Goal: Navigation & Orientation: Find specific page/section

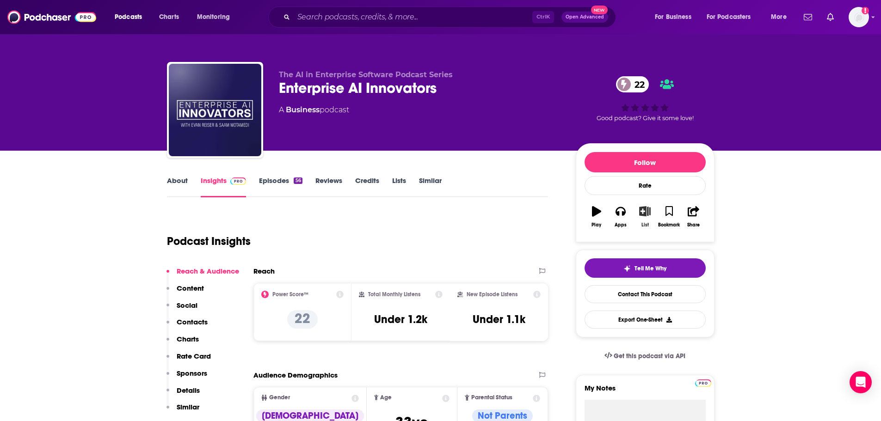
click at [646, 205] on button "List" at bounding box center [645, 216] width 24 height 33
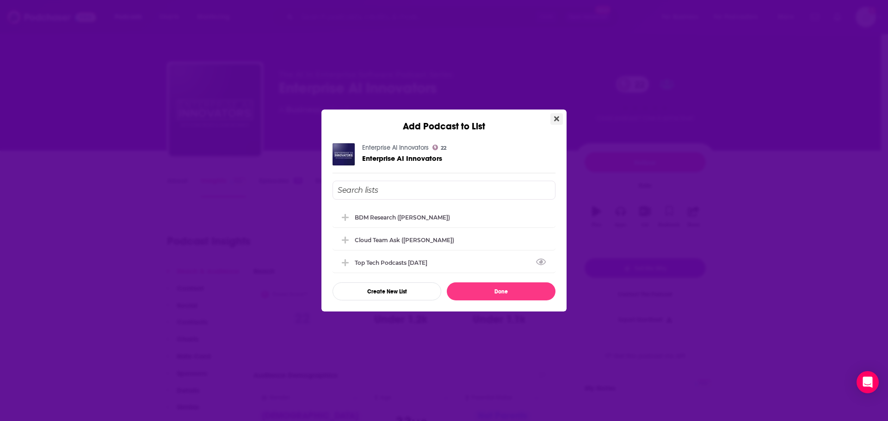
click at [561, 114] on button "Close" at bounding box center [556, 119] width 12 height 12
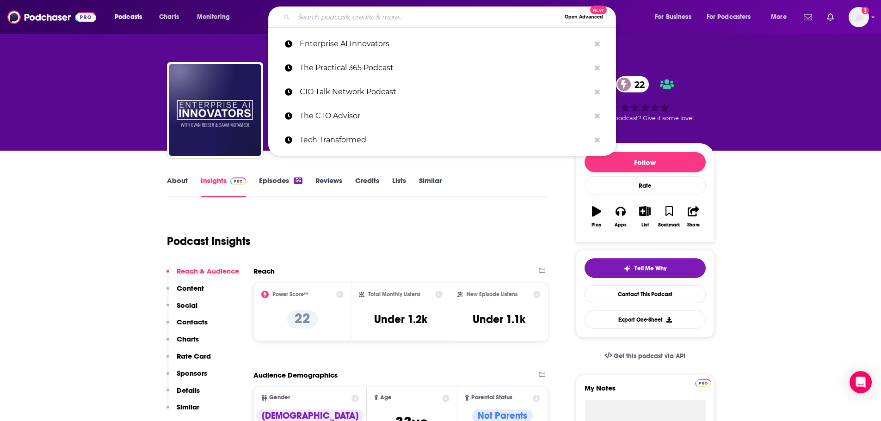
click at [385, 23] on input "Search podcasts, credits, & more..." at bounding box center [427, 17] width 267 height 15
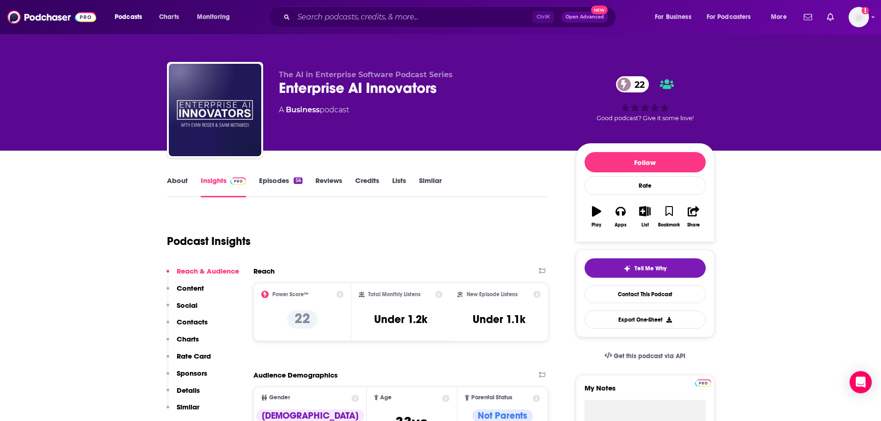
click at [640, 212] on icon "button" at bounding box center [645, 211] width 12 height 10
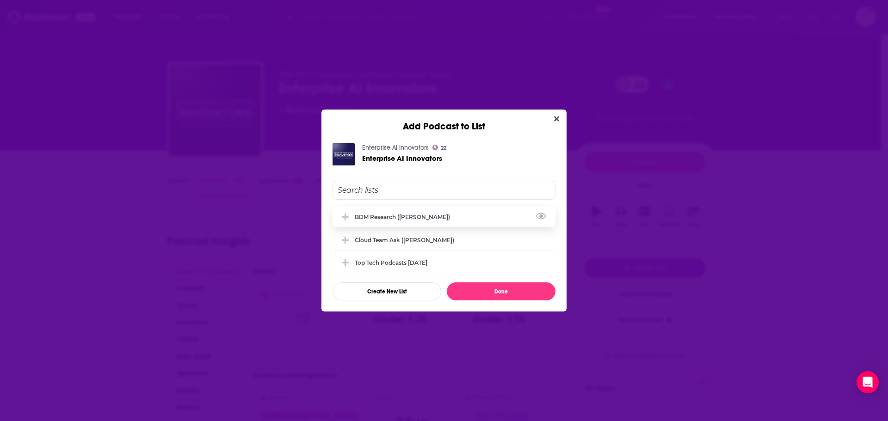
click at [383, 216] on div "BDM Research ([PERSON_NAME])" at bounding box center [405, 217] width 101 height 7
click at [384, 216] on div "BDM Research ([PERSON_NAME])" at bounding box center [405, 217] width 101 height 7
click at [554, 120] on icon "Close" at bounding box center [556, 118] width 5 height 7
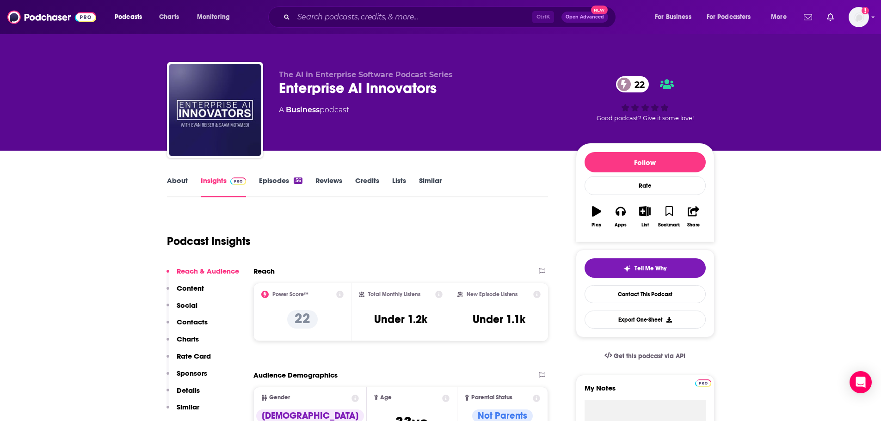
click at [358, 13] on input "Search podcasts, credits, & more..." at bounding box center [413, 17] width 239 height 15
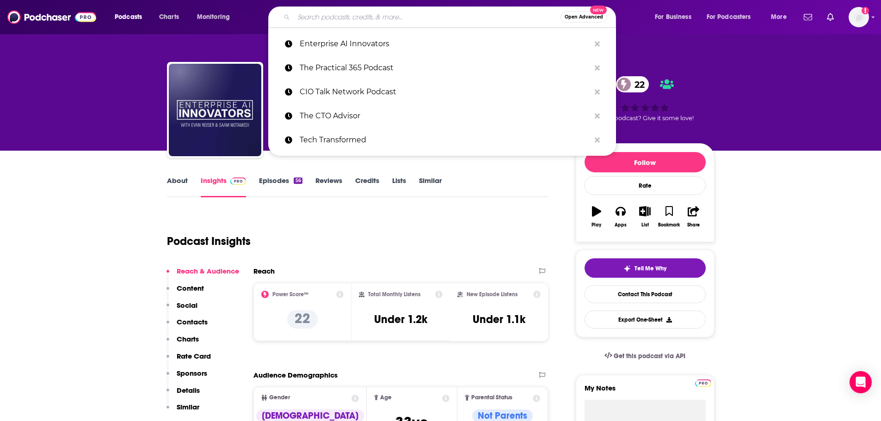
click at [358, 14] on input "Search podcasts, credits, & more..." at bounding box center [427, 17] width 267 height 15
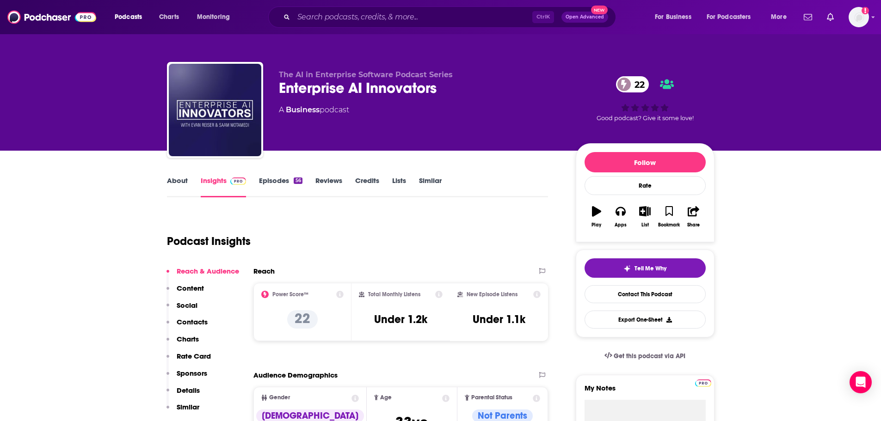
click at [856, 21] on img "Logged in as vjacobi" at bounding box center [859, 17] width 20 height 20
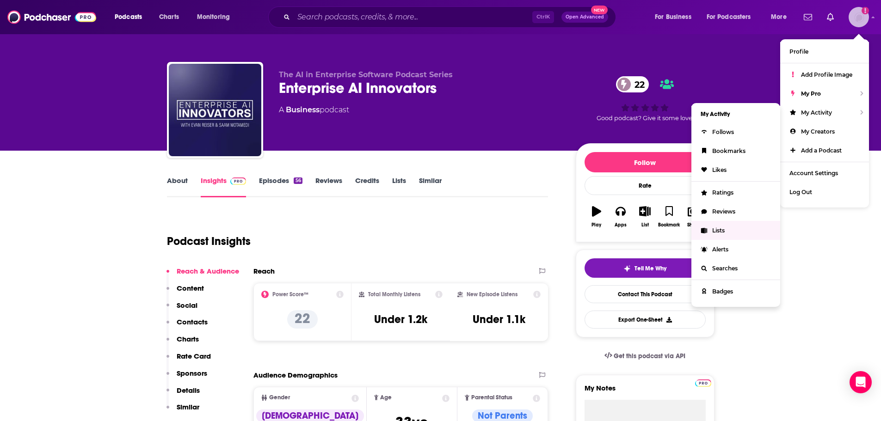
click at [717, 229] on span "Lists" at bounding box center [718, 230] width 12 height 7
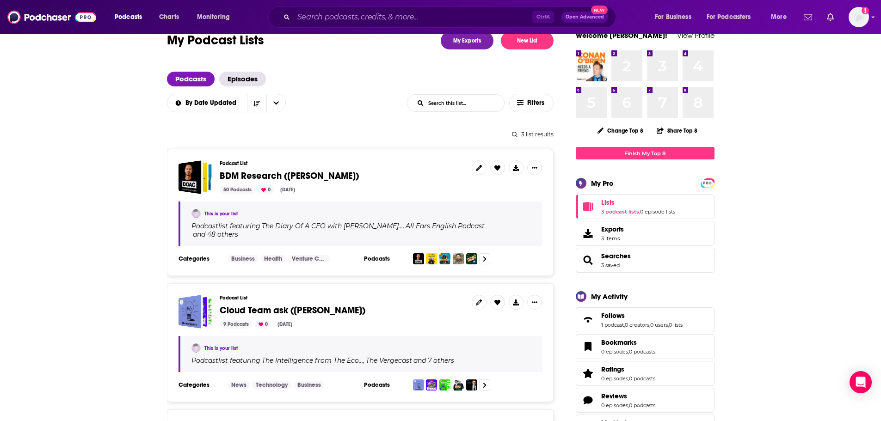
scroll to position [46, 0]
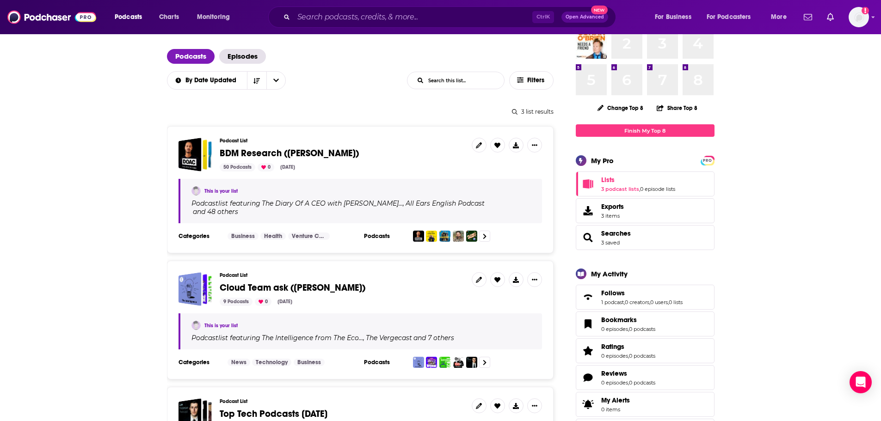
click at [350, 173] on div "Podcast List BDM Research ([PERSON_NAME]) 50 Podcasts 0 [DATE] This is your lis…" at bounding box center [360, 189] width 387 height 127
click at [261, 154] on span "BDM Research ([PERSON_NAME])" at bounding box center [289, 154] width 139 height 12
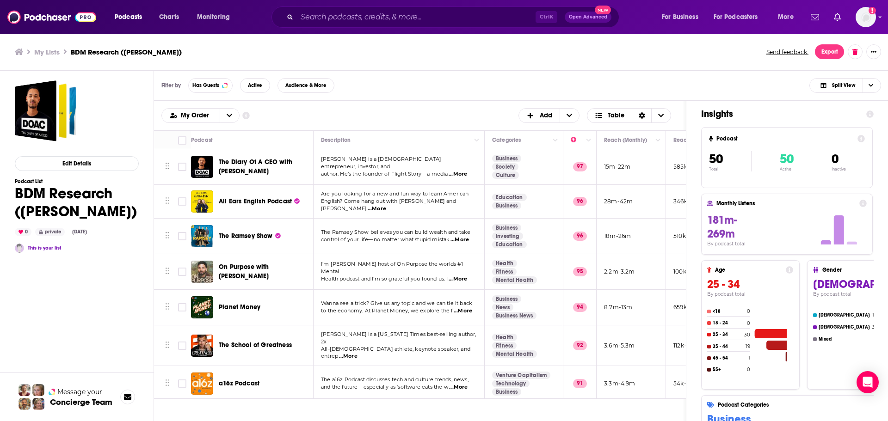
click at [48, 52] on h3 "My Lists" at bounding box center [46, 52] width 25 height 9
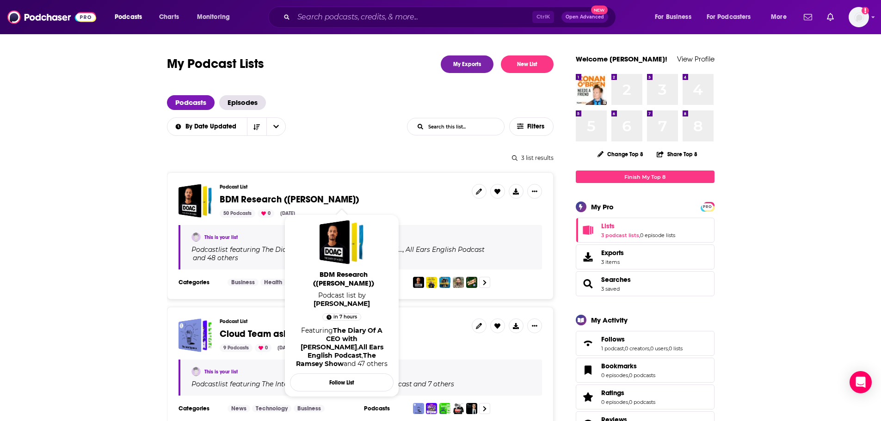
click at [265, 199] on span "BDM Research ([PERSON_NAME])" at bounding box center [289, 200] width 139 height 12
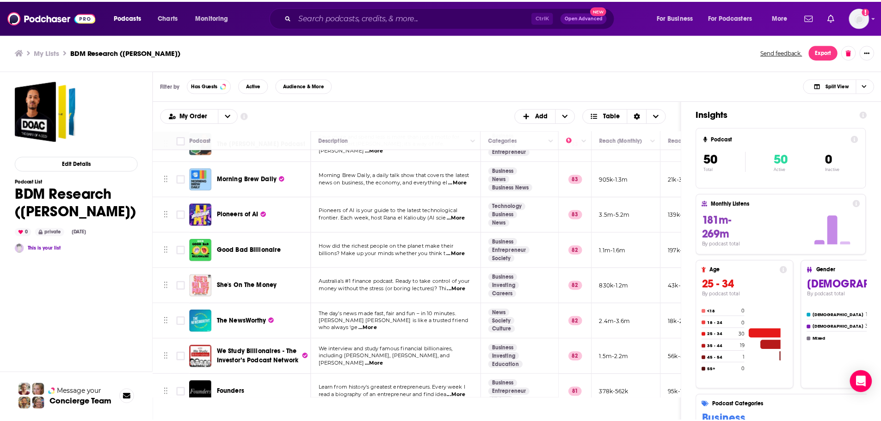
scroll to position [1434, 0]
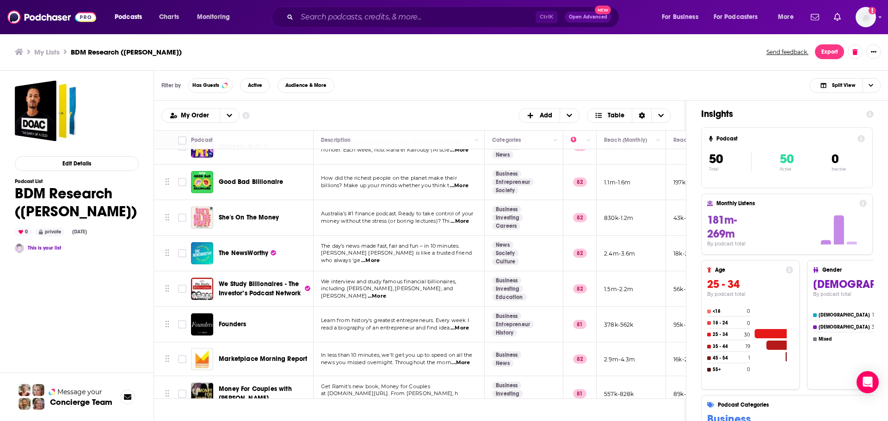
click at [253, 355] on span "Marketplace Morning Report" at bounding box center [263, 359] width 88 height 8
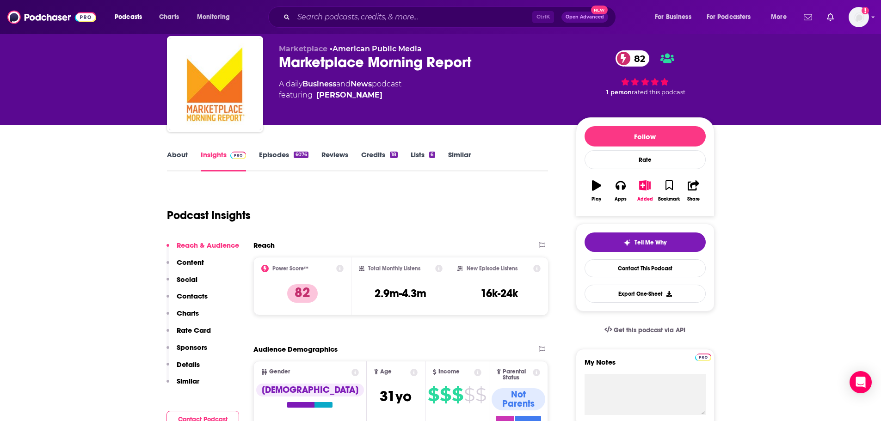
scroll to position [46, 0]
